Goal: Book appointment/travel/reservation

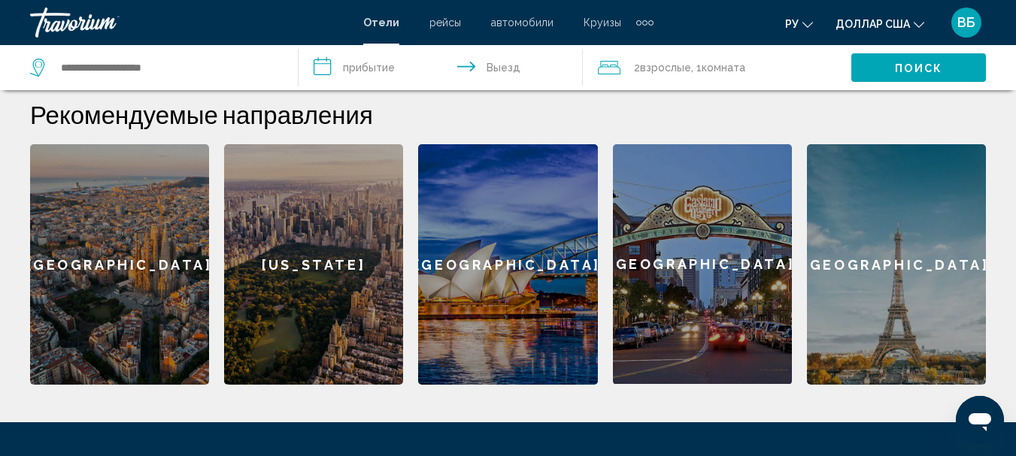
scroll to position [431, 0]
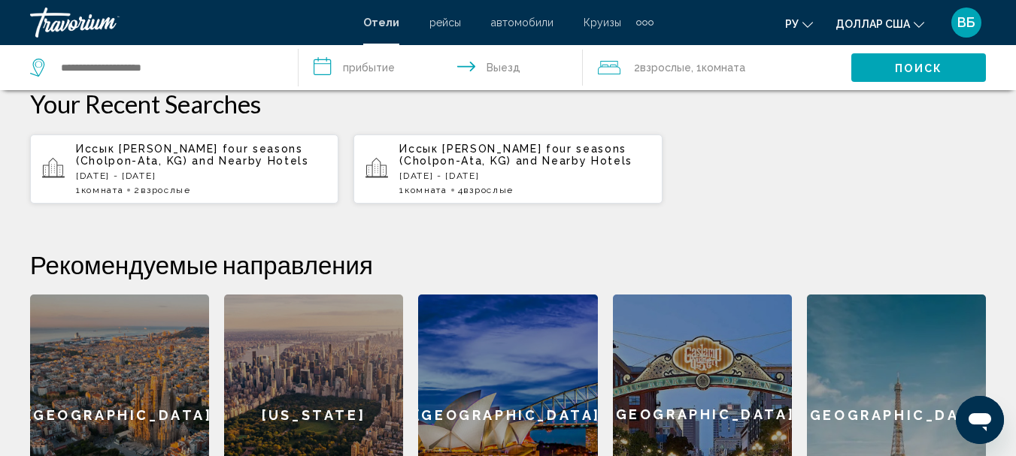
click at [192, 158] on span "and Nearby Hotels" at bounding box center [250, 161] width 117 height 12
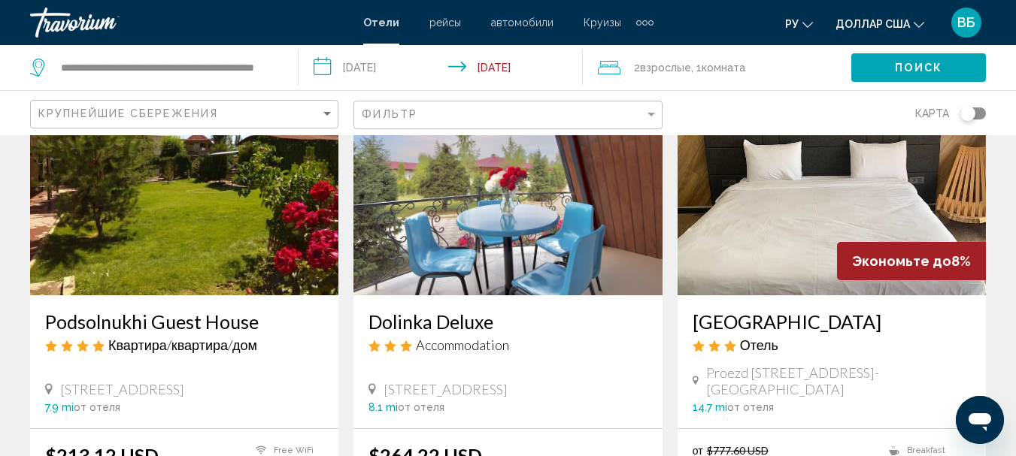
scroll to position [208, 0]
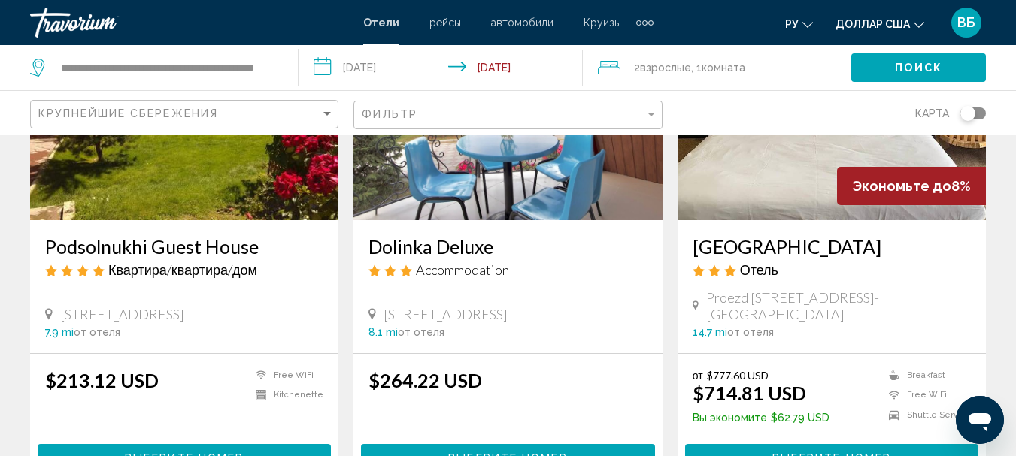
click at [165, 198] on img "Основное содержание" at bounding box center [184, 100] width 308 height 241
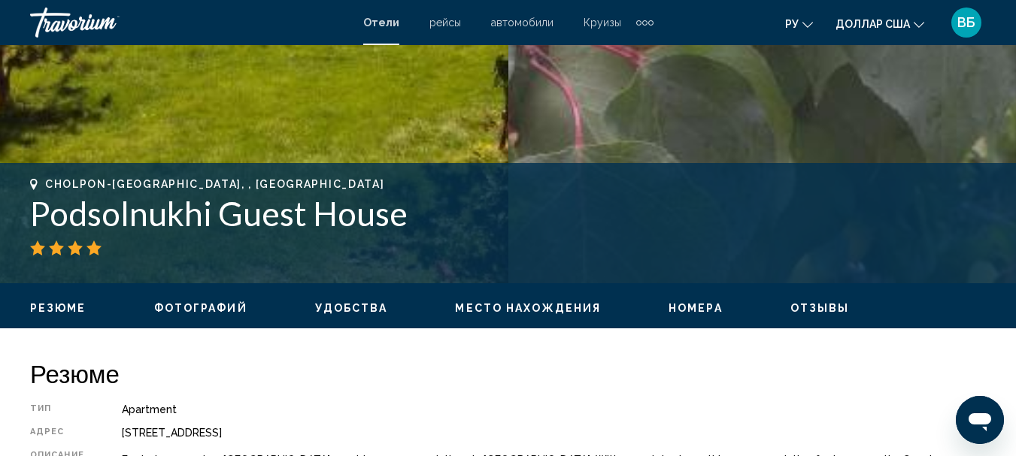
scroll to position [551, 0]
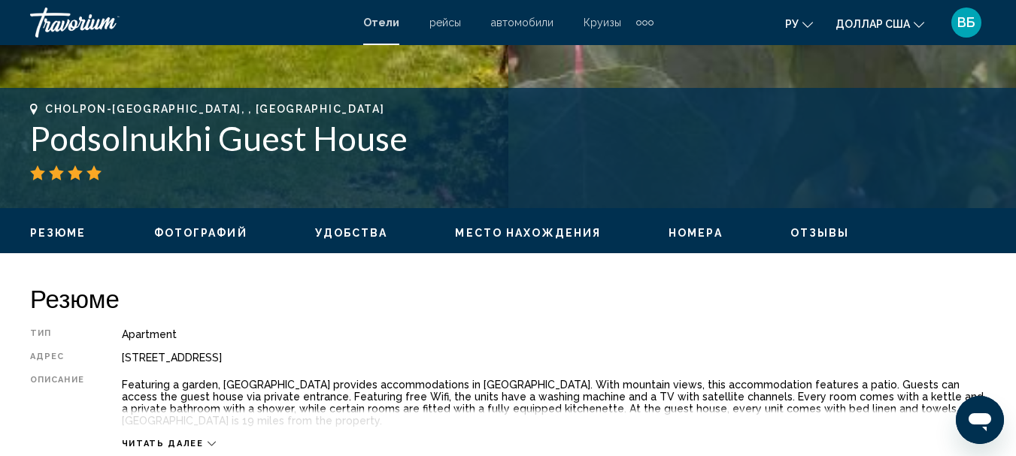
click at [182, 231] on span "Фотографий" at bounding box center [200, 233] width 93 height 12
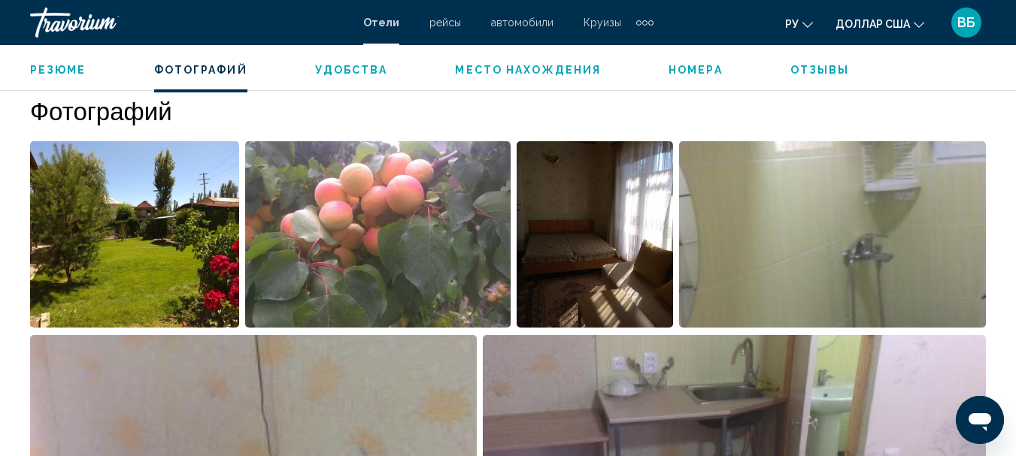
scroll to position [941, 0]
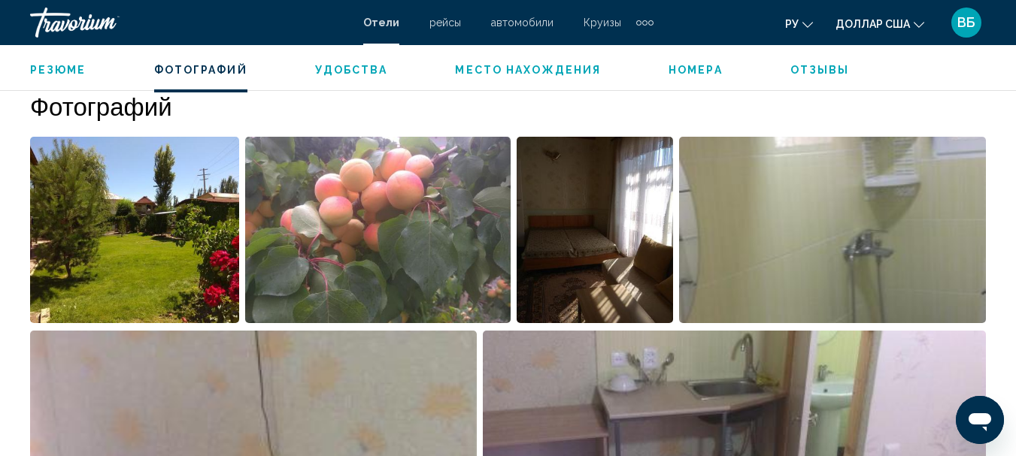
click at [347, 59] on div "Резюме Фотографий Удобства Место нахождения Номера Отзывы Проверить наличие сво…" at bounding box center [508, 68] width 1016 height 47
click at [341, 67] on span "Удобства" at bounding box center [351, 70] width 73 height 12
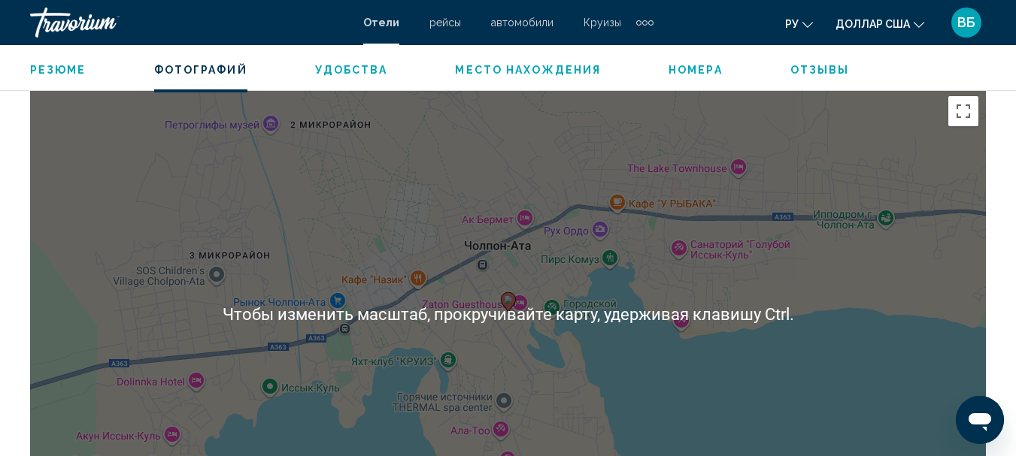
scroll to position [1329, 0]
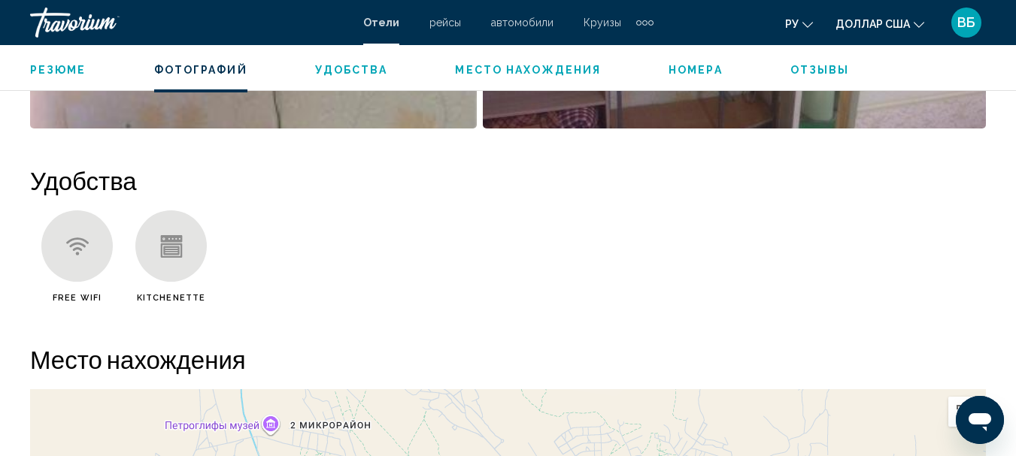
click at [371, 20] on font "Отели" at bounding box center [381, 23] width 36 height 12
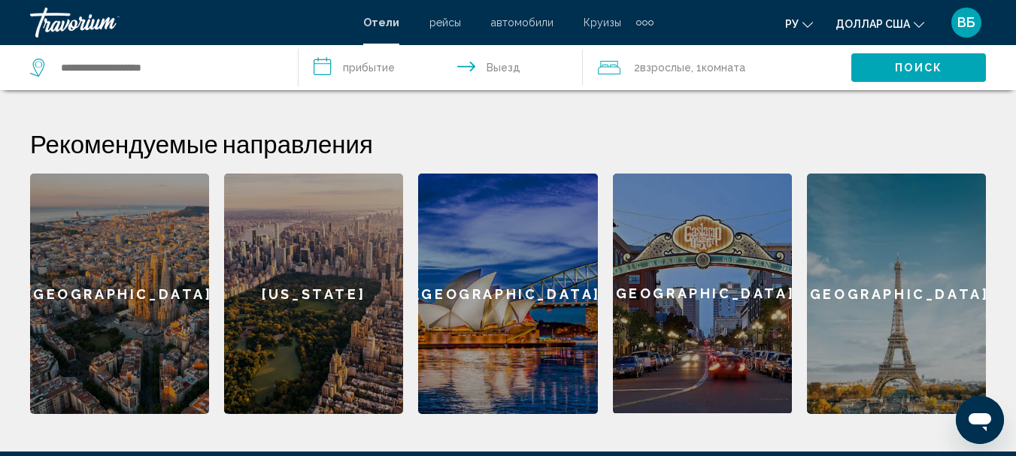
scroll to position [376, 0]
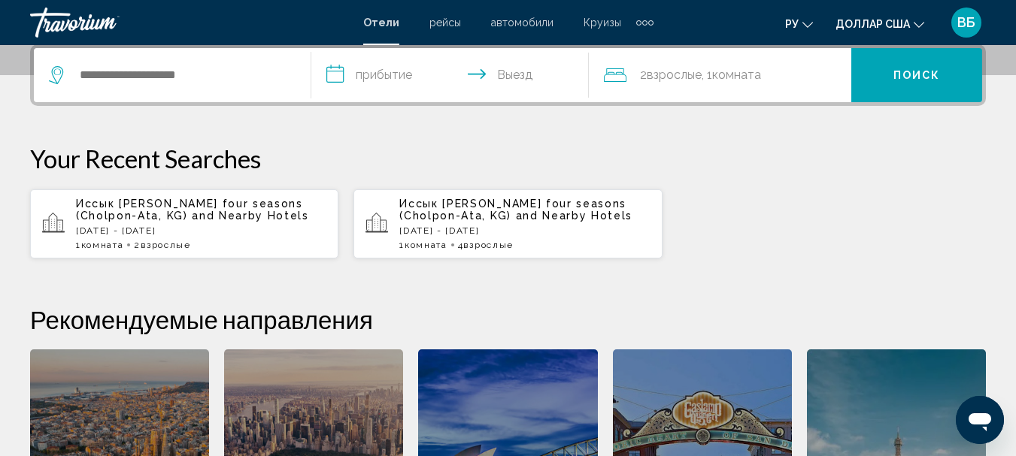
click at [452, 24] on font "рейсы" at bounding box center [445, 23] width 32 height 12
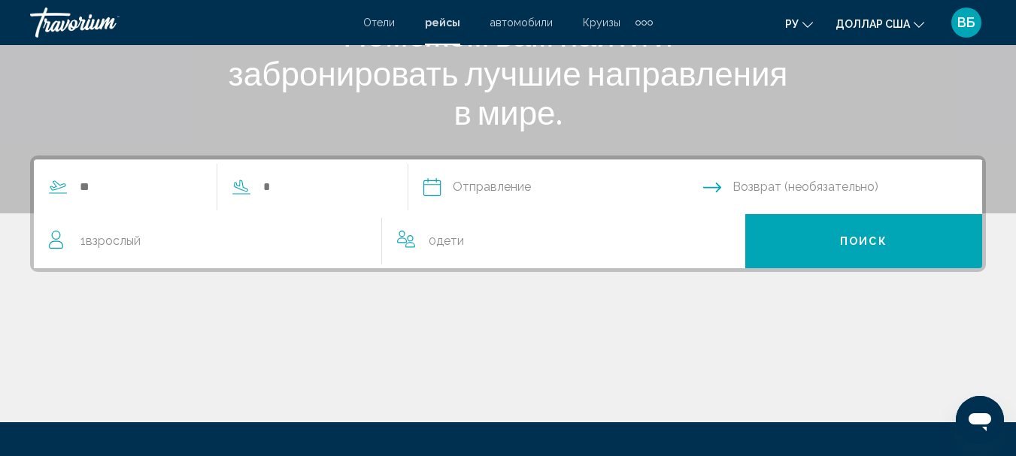
scroll to position [162, 0]
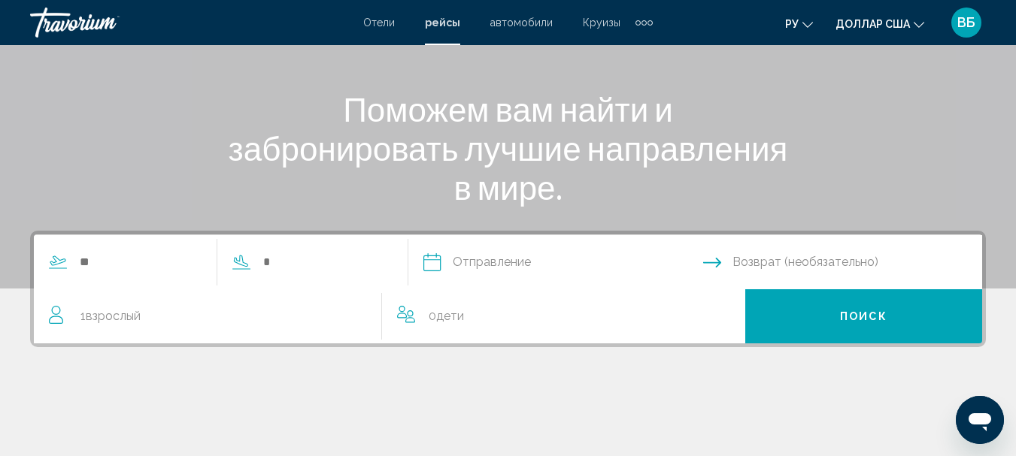
click at [533, 23] on font "автомобили" at bounding box center [521, 23] width 62 height 12
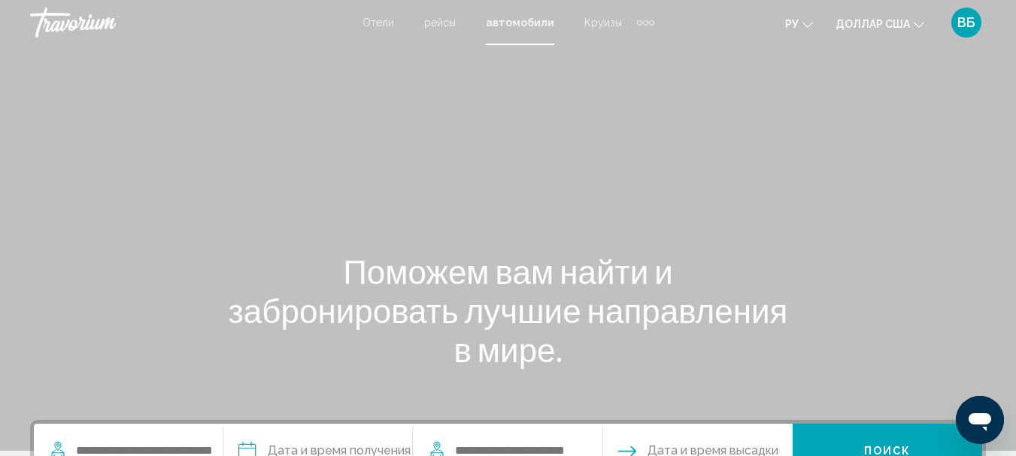
click at [608, 23] on font "Круизы" at bounding box center [603, 23] width 38 height 12
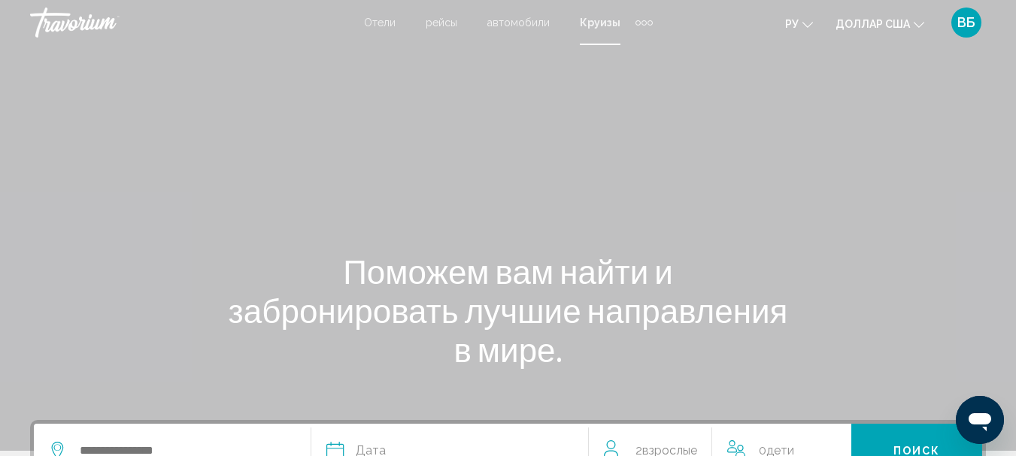
click at [383, 20] on font "Отели" at bounding box center [380, 23] width 32 height 12
